Goal: Register for event/course

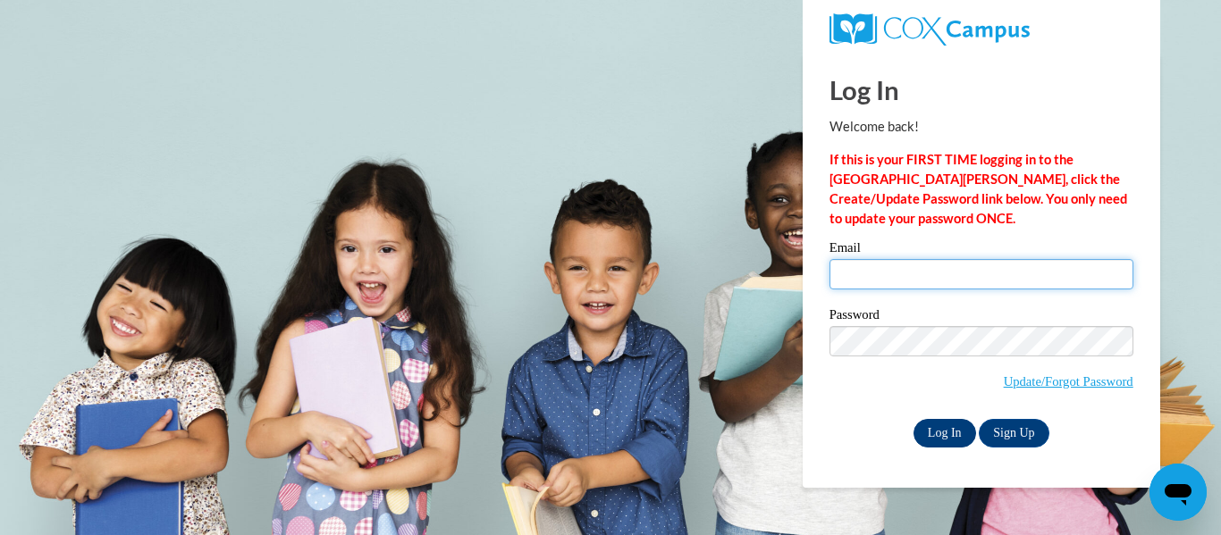
type input "hansenel@wauwatosa.k12.wi.us"
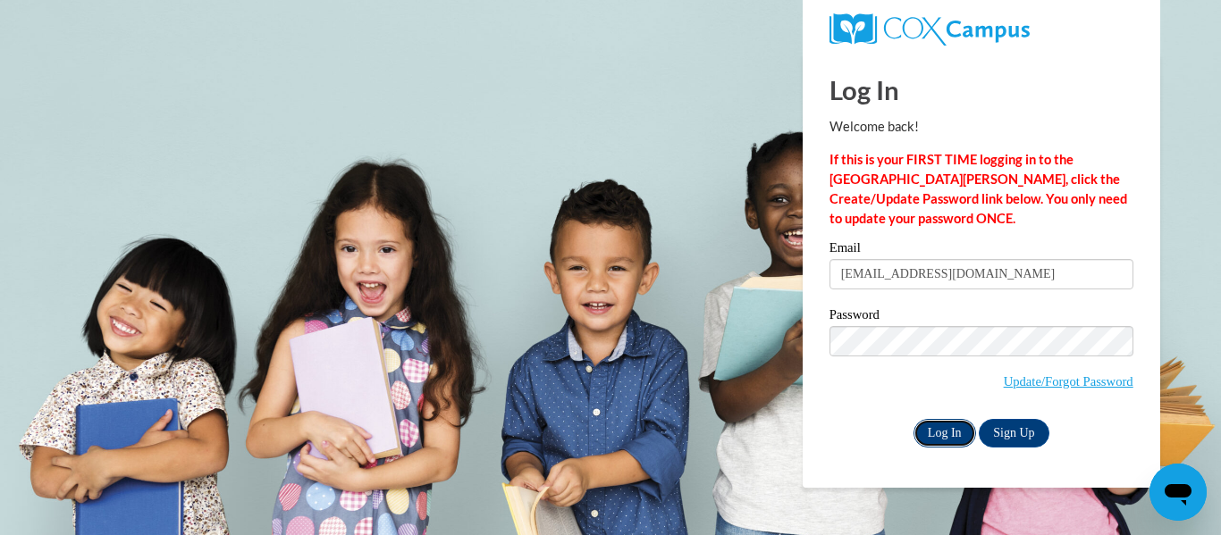
click at [927, 436] on input "Log In" at bounding box center [945, 433] width 63 height 29
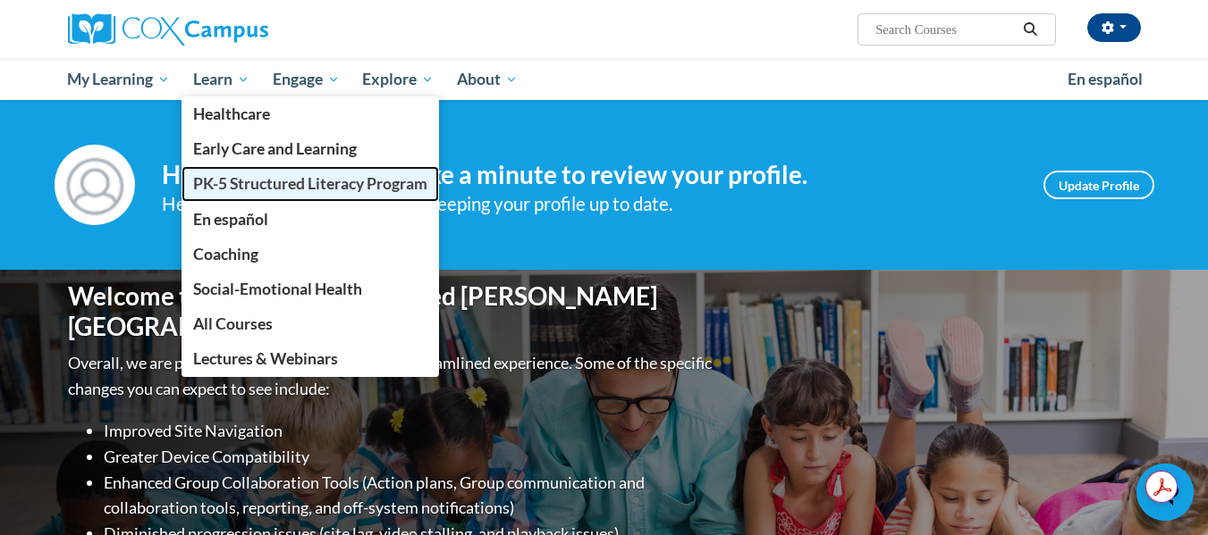
click at [231, 190] on span "PK-5 Structured Literacy Program" at bounding box center [310, 183] width 234 height 19
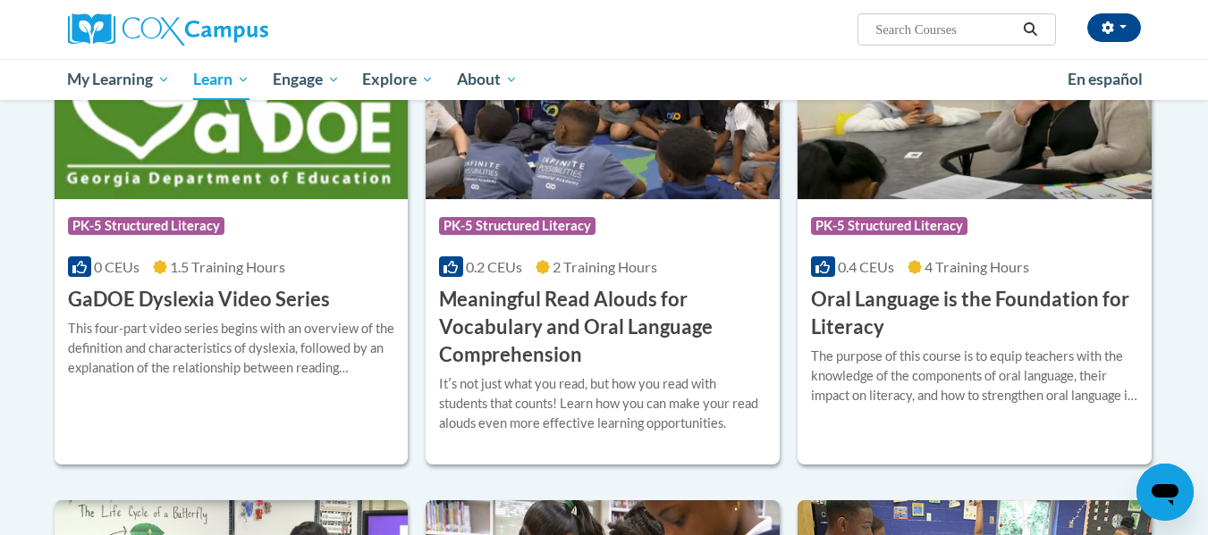
scroll to position [1102, 0]
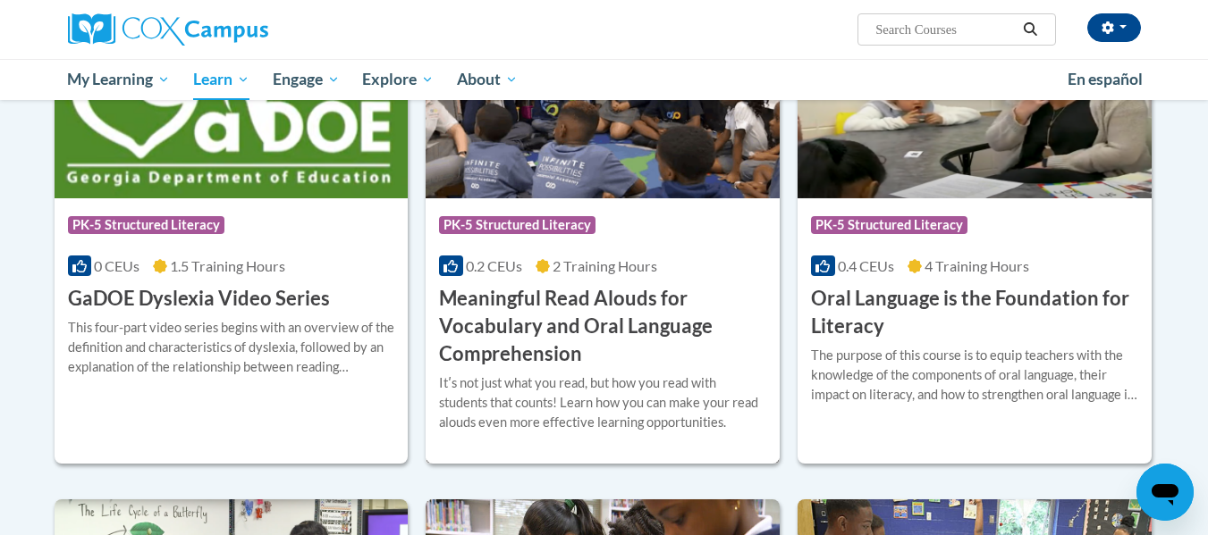
click at [558, 334] on h3 "Meaningful Read Alouds for Vocabulary and Oral Language Comprehension" at bounding box center [602, 326] width 327 height 82
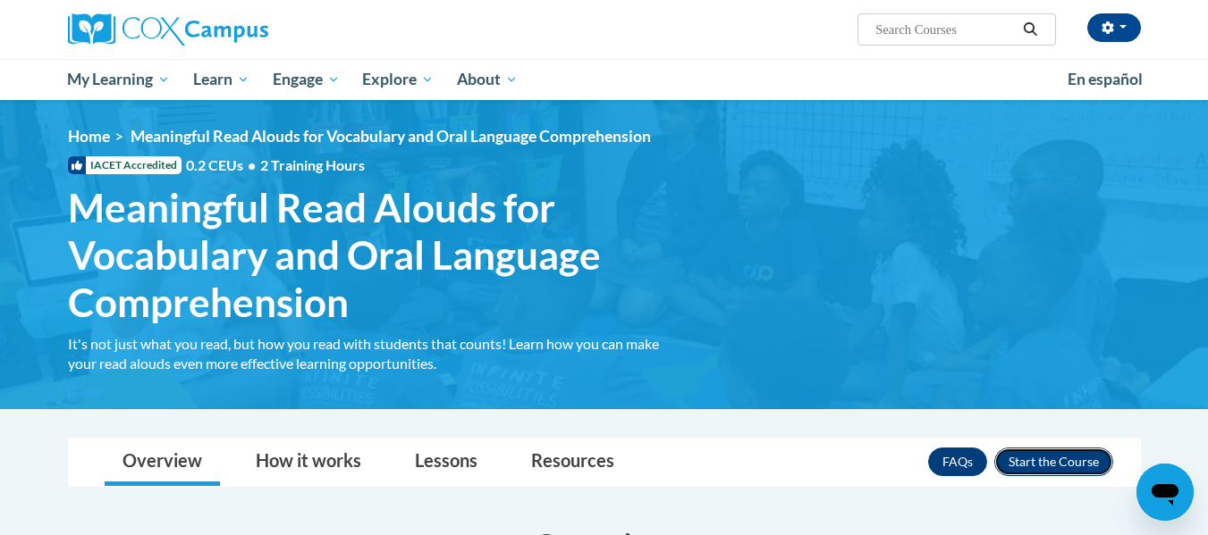
click at [1058, 471] on button "Enroll" at bounding box center [1053, 462] width 119 height 29
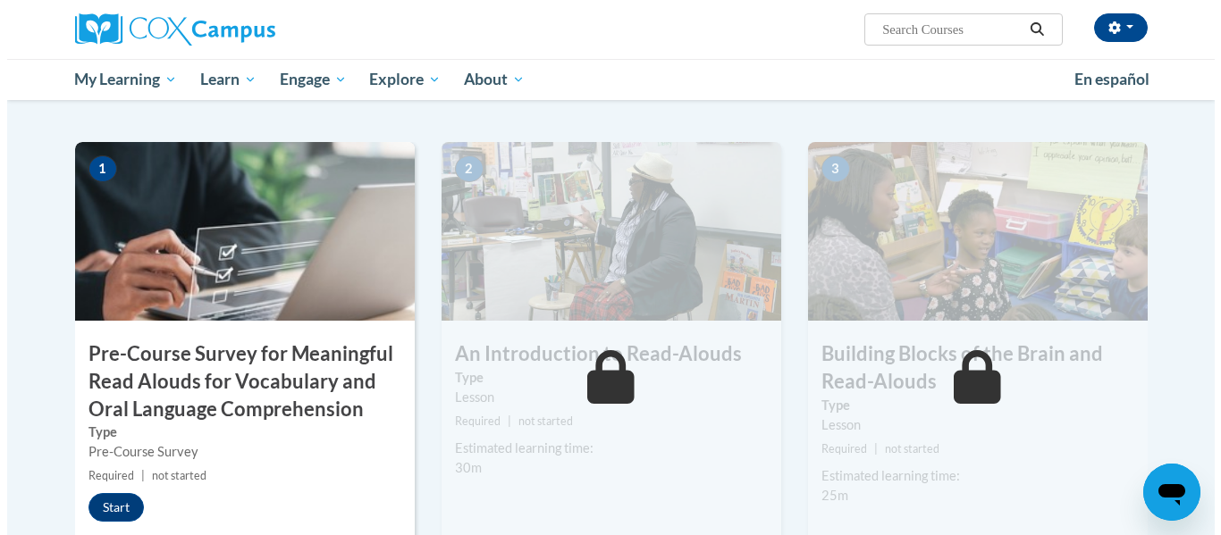
scroll to position [381, 0]
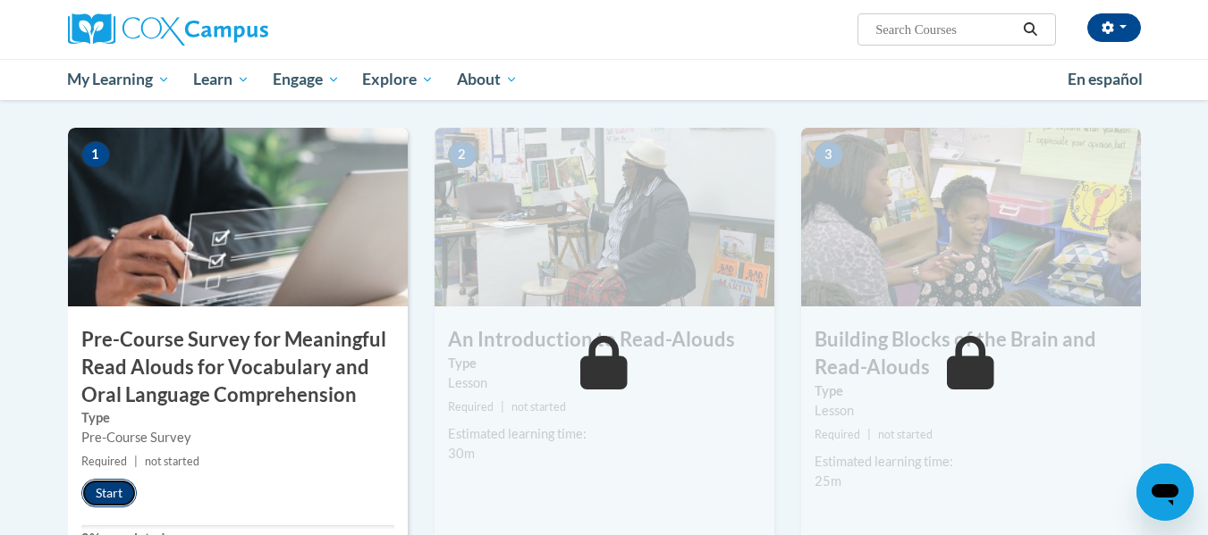
click at [112, 491] on button "Start" at bounding box center [108, 493] width 55 height 29
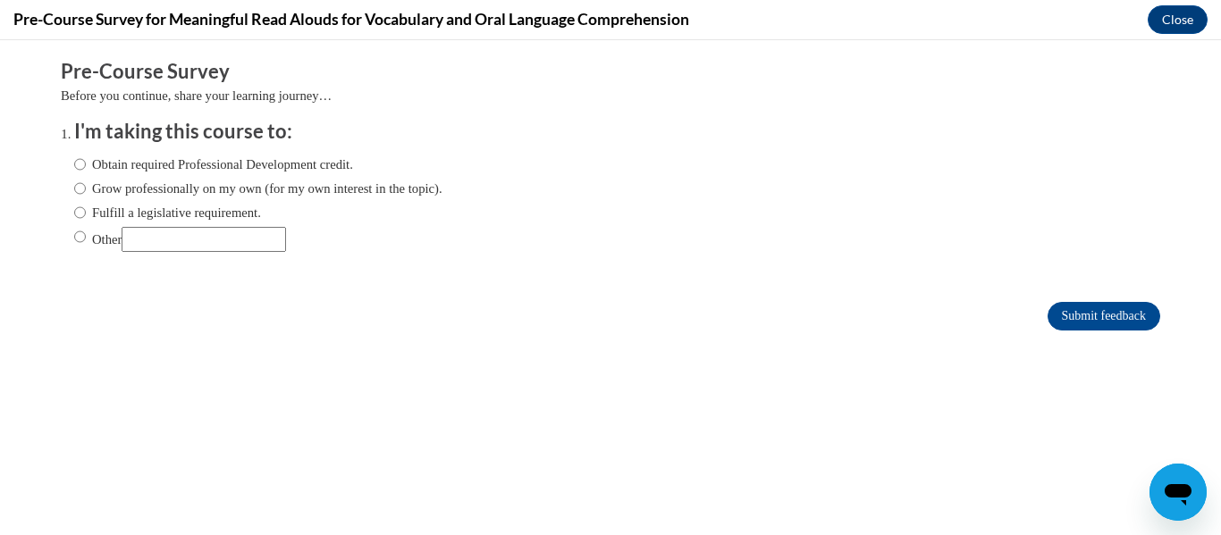
scroll to position [0, 0]
click at [74, 210] on input "Fulfill a legislative requirement." at bounding box center [80, 213] width 12 height 20
radio input "true"
click at [1068, 308] on input "Submit feedback" at bounding box center [1104, 316] width 113 height 29
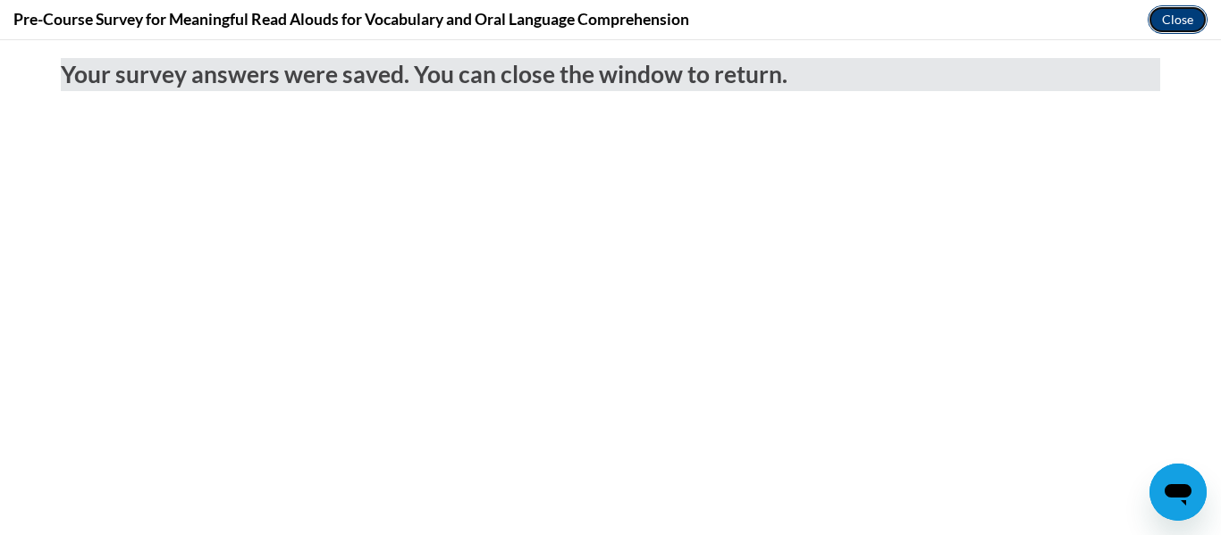
click at [1168, 22] on button "Close" at bounding box center [1178, 19] width 60 height 29
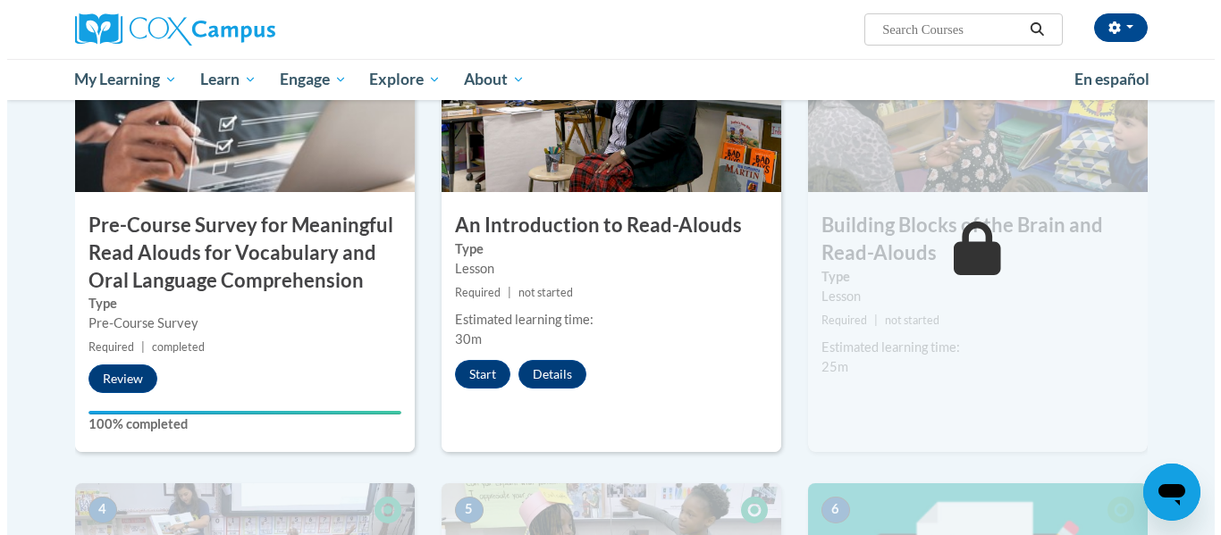
scroll to position [443, 0]
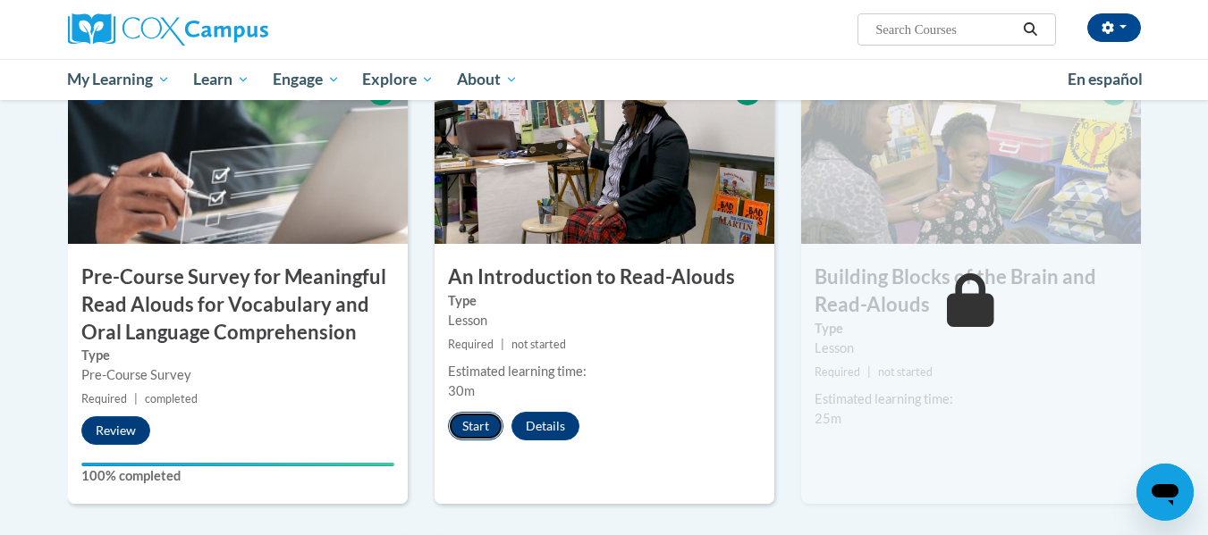
click at [474, 430] on button "Start" at bounding box center [475, 426] width 55 height 29
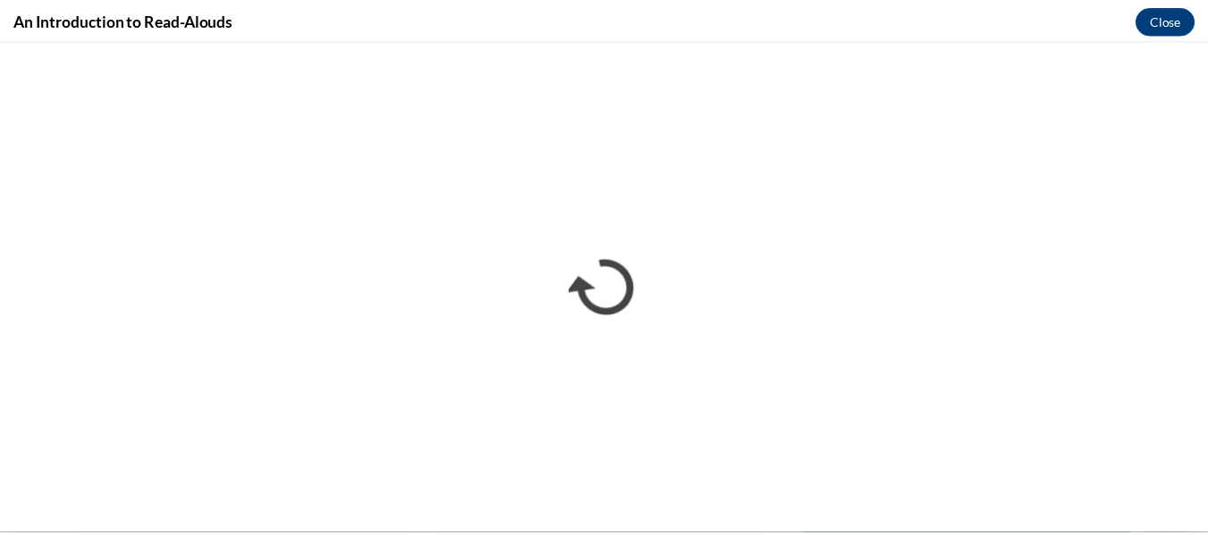
scroll to position [0, 0]
